Goal: Task Accomplishment & Management: Use online tool/utility

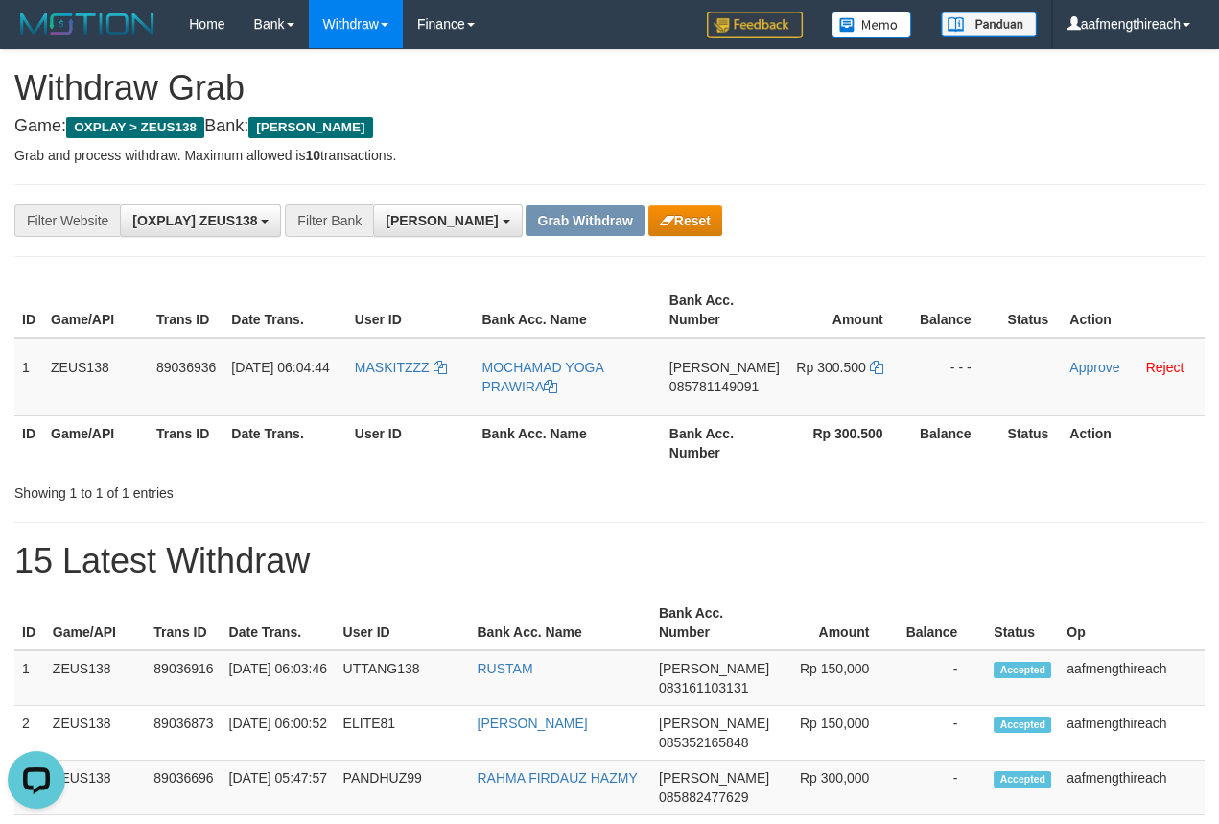
click at [993, 285] on th "Balance" at bounding box center [956, 310] width 88 height 55
click at [386, 385] on td "MASKITZZZ" at bounding box center [411, 377] width 128 height 79
copy link "MASKITZZZ"
drag, startPoint x: 601, startPoint y: 513, endPoint x: 625, endPoint y: 464, distance: 54.5
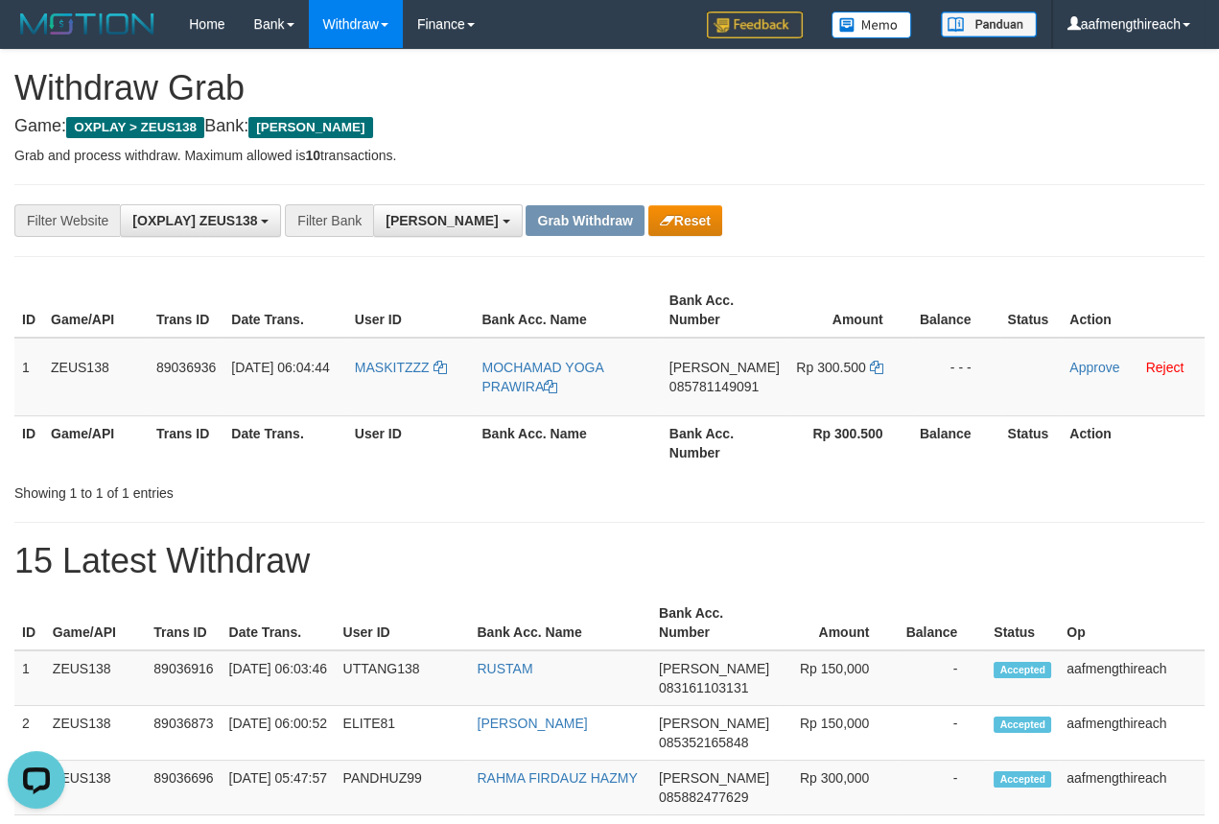
click at [729, 399] on td "[PERSON_NAME] 085781149091" at bounding box center [725, 377] width 126 height 79
copy span "085781149091"
click at [947, 200] on div "**********" at bounding box center [609, 220] width 1190 height 73
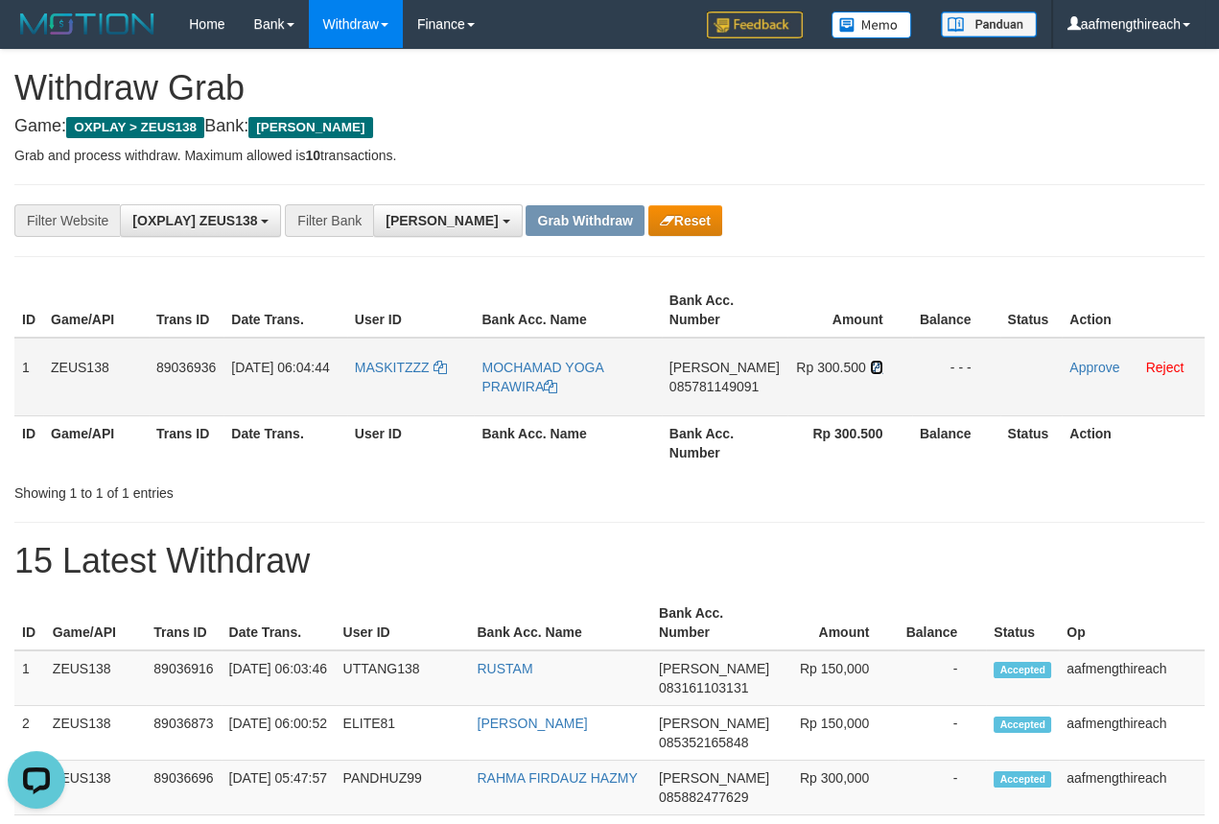
click at [875, 364] on icon at bounding box center [876, 367] width 13 height 13
click at [1083, 364] on link "Approve" at bounding box center [1094, 367] width 50 height 15
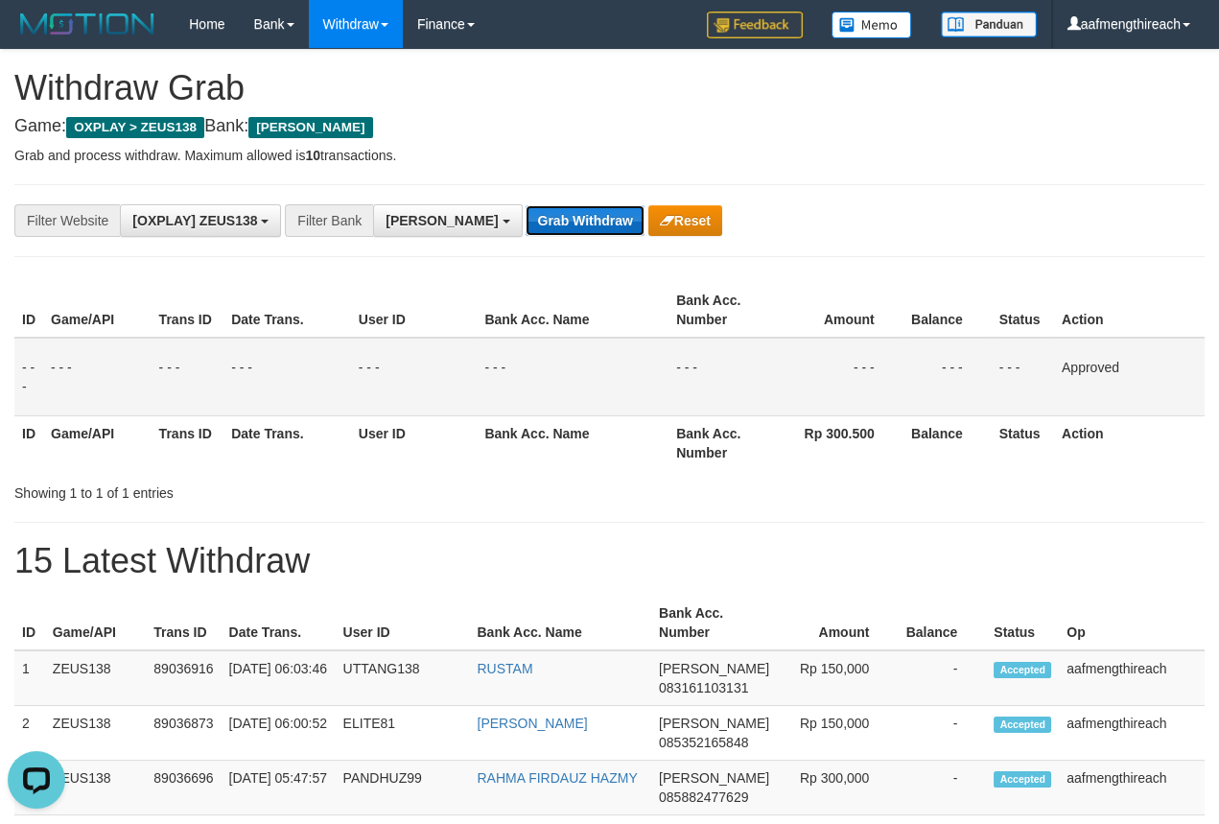
click at [525, 218] on button "Grab Withdraw" at bounding box center [584, 220] width 118 height 31
